Goal: Task Accomplishment & Management: Manage account settings

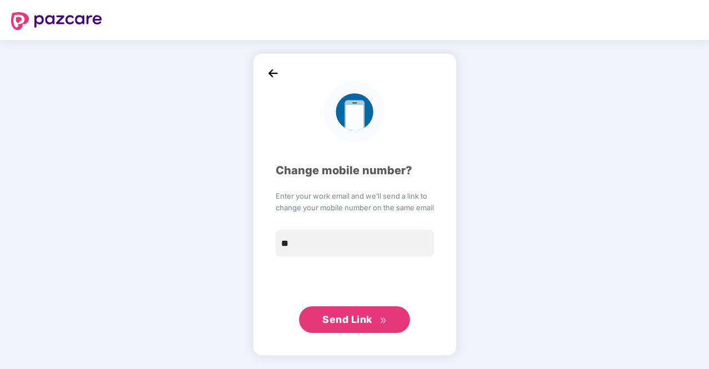
type input "**********"
click at [329, 318] on span "Send Link" at bounding box center [348, 320] width 50 height 12
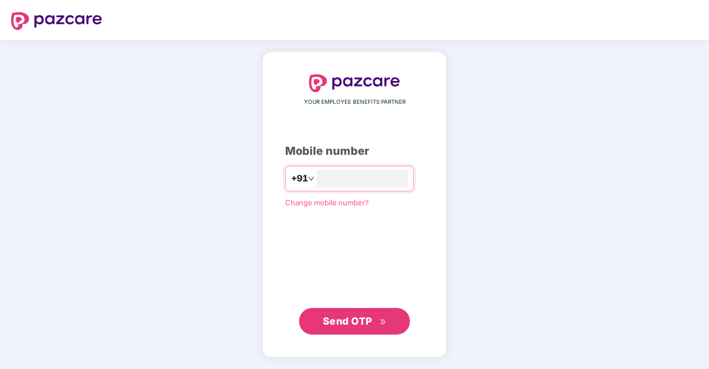
type input "**********"
click at [347, 325] on span "Send OTP" at bounding box center [347, 321] width 49 height 12
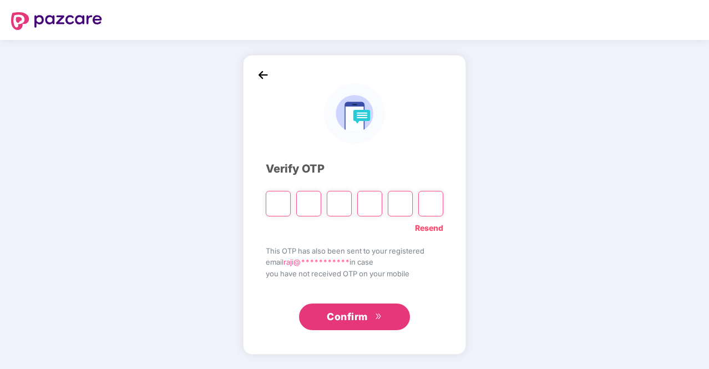
type input "*"
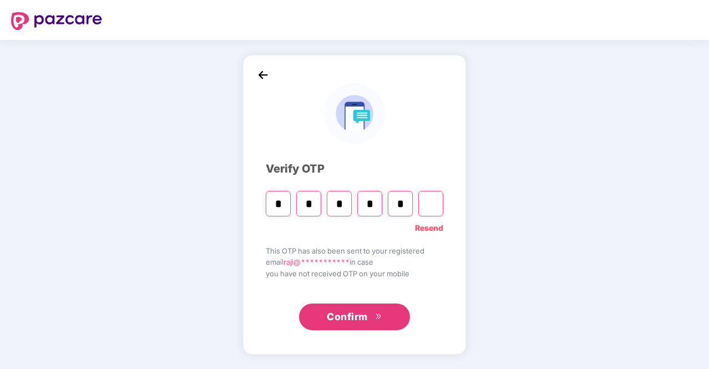
type input "*"
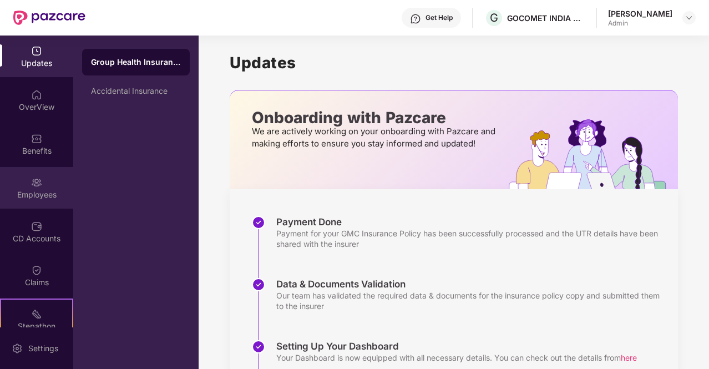
click at [32, 183] on img at bounding box center [36, 182] width 11 height 11
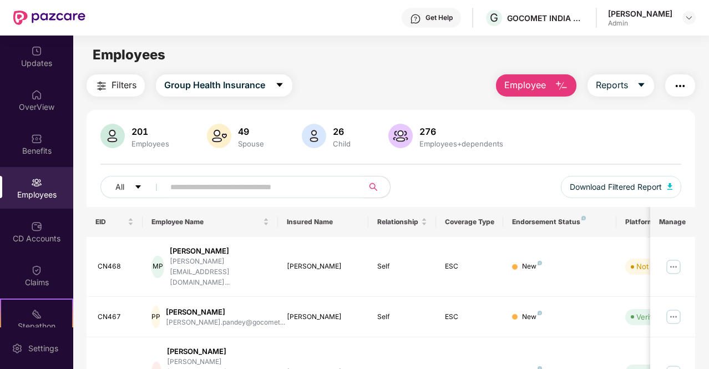
click at [214, 189] on input "text" at bounding box center [259, 187] width 178 height 17
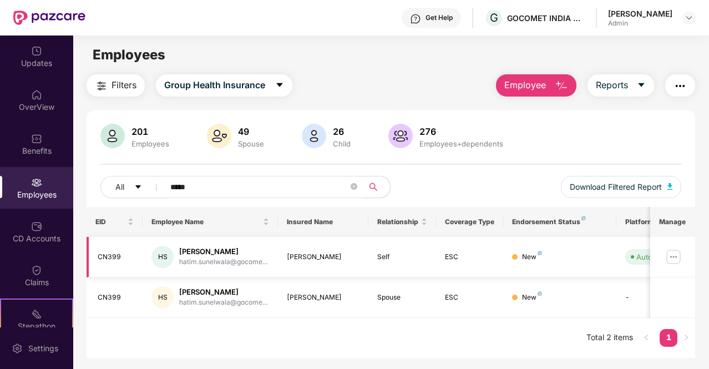
type input "*****"
click at [673, 255] on img at bounding box center [674, 257] width 18 height 18
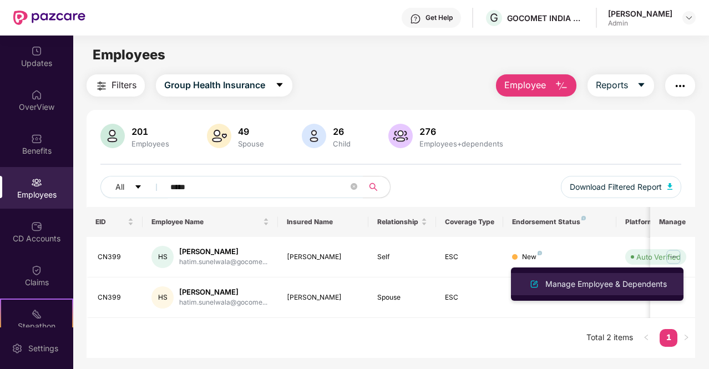
click at [591, 286] on div "Manage Employee & Dependents" at bounding box center [606, 284] width 126 height 12
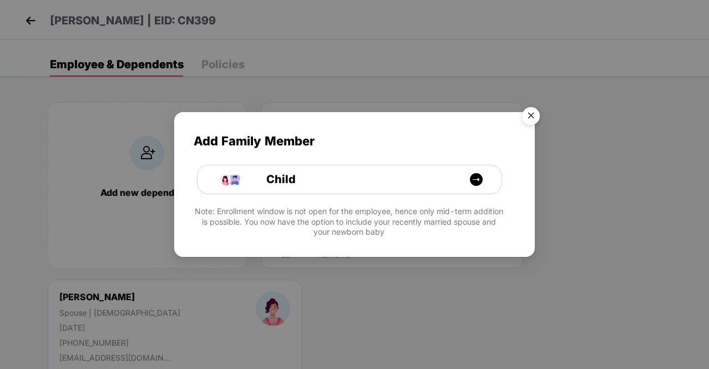
click at [532, 113] on img "Close" at bounding box center [531, 117] width 31 height 31
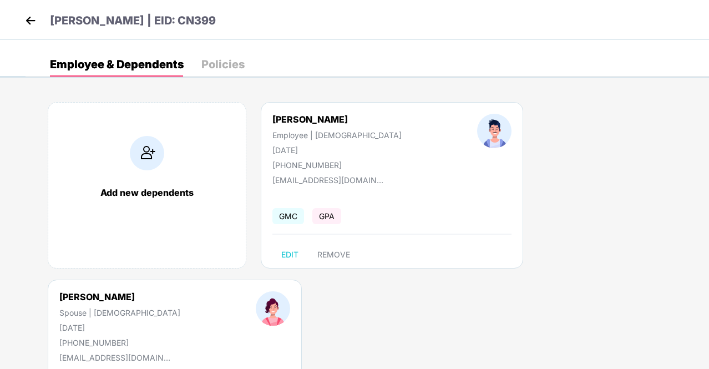
drag, startPoint x: 637, startPoint y: 206, endPoint x: 591, endPoint y: 338, distance: 140.1
click at [591, 338] on div "Add new dependents [PERSON_NAME] Employee | [DEMOGRAPHIC_DATA] [DATE] [PHONE_NU…" at bounding box center [368, 279] width 684 height 389
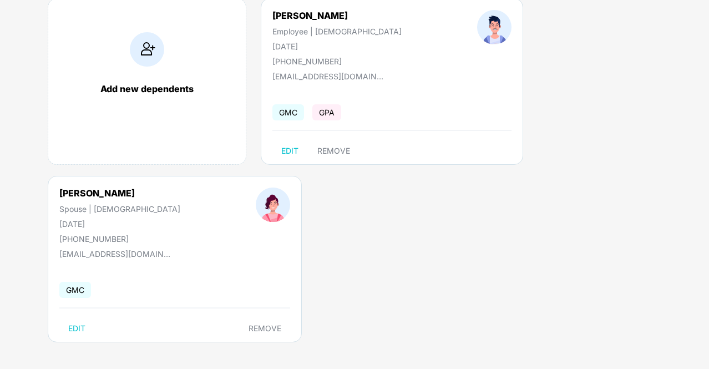
scroll to position [104, 0]
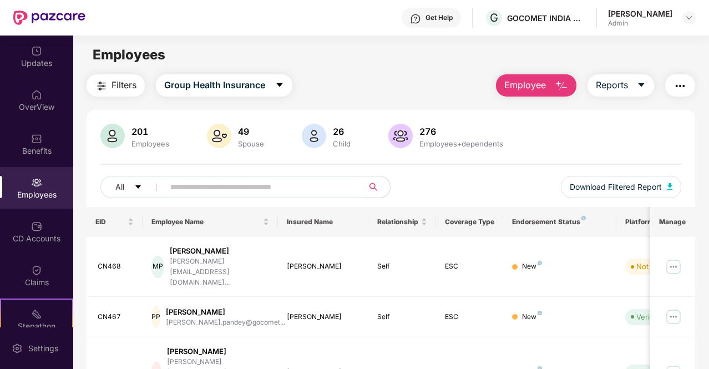
click at [235, 186] on input "text" at bounding box center [259, 187] width 178 height 17
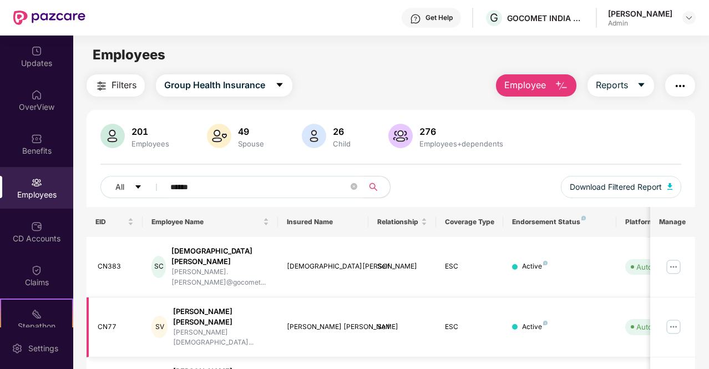
type input "******"
click at [678, 318] on img at bounding box center [674, 327] width 18 height 18
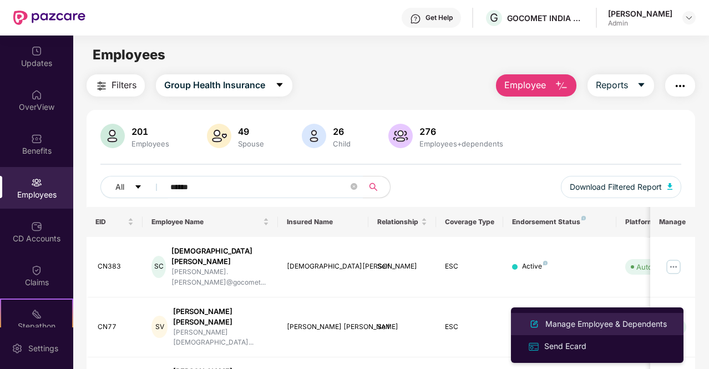
click at [622, 328] on div "Manage Employee & Dependents" at bounding box center [606, 324] width 126 height 12
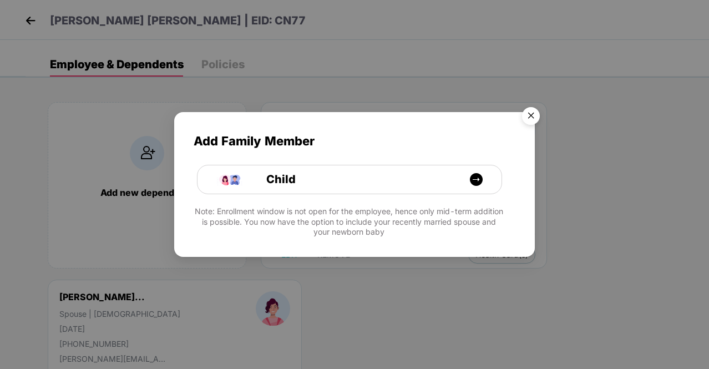
click at [535, 114] on img "Close" at bounding box center [531, 117] width 31 height 31
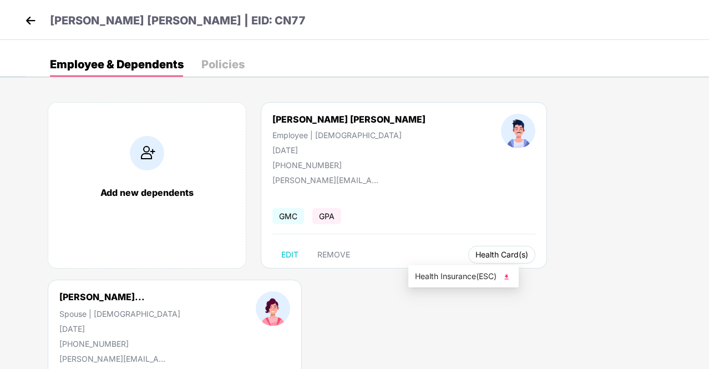
click at [476, 255] on span "Health Card(s)" at bounding box center [502, 255] width 53 height 6
click at [27, 17] on img at bounding box center [30, 20] width 17 height 17
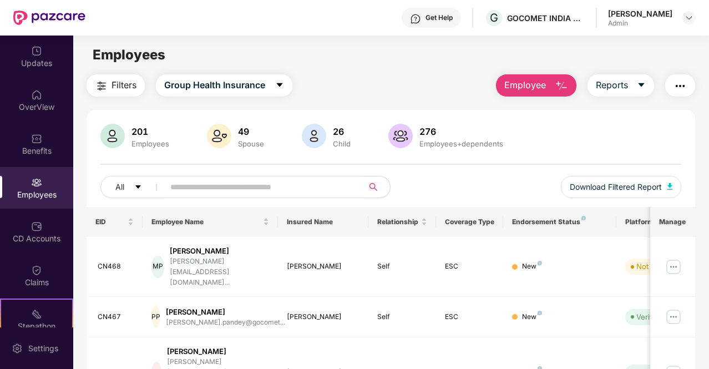
click at [202, 187] on input "text" at bounding box center [259, 187] width 178 height 17
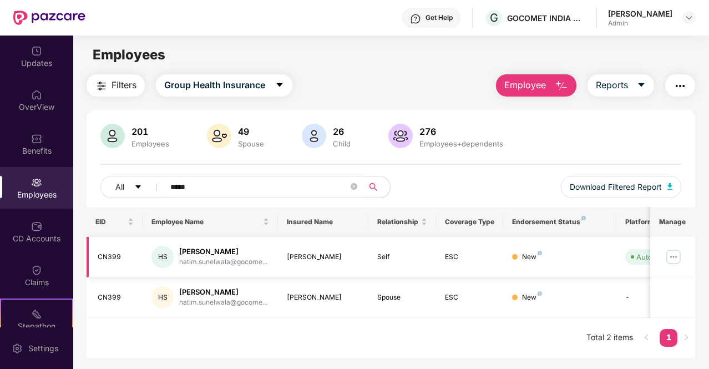
type input "*****"
click at [675, 259] on img at bounding box center [674, 257] width 18 height 18
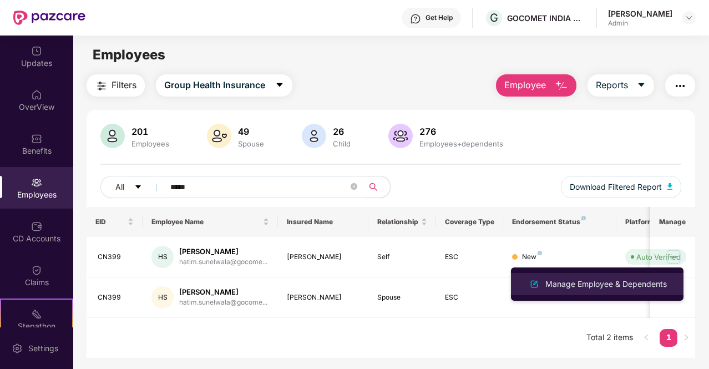
click at [598, 287] on div "Manage Employee & Dependents" at bounding box center [606, 284] width 126 height 12
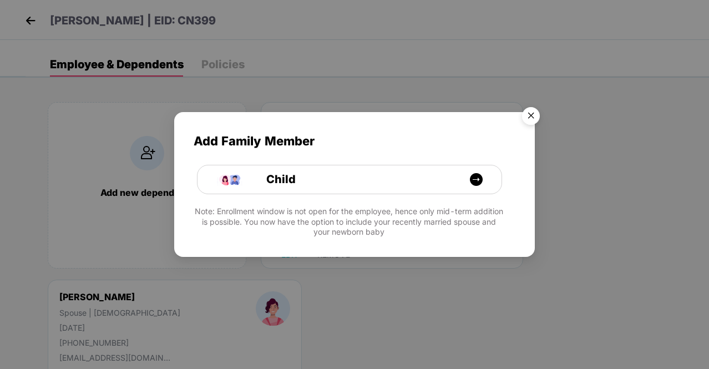
click at [532, 111] on img "Close" at bounding box center [531, 117] width 31 height 31
